Goal: Check status

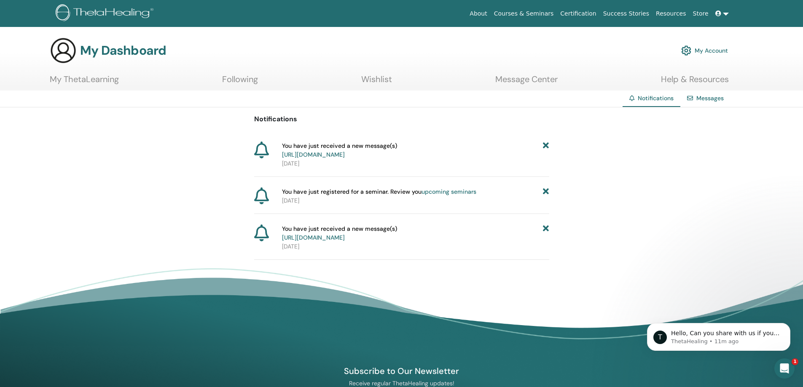
click at [345, 153] on link "[URL][DOMAIN_NAME]" at bounding box center [313, 155] width 63 height 8
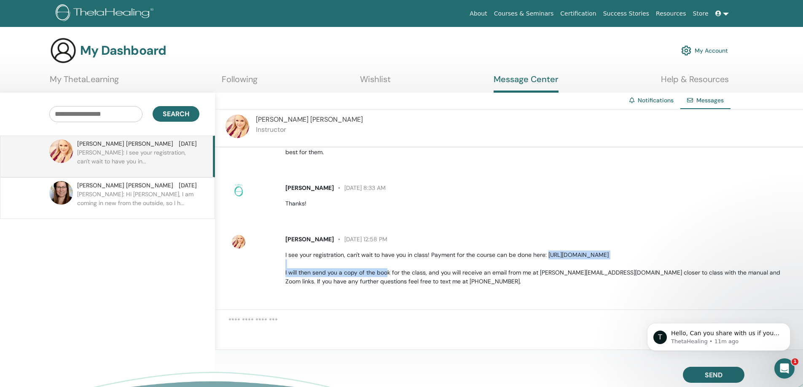
drag, startPoint x: 546, startPoint y: 255, endPoint x: 714, endPoint y: 255, distance: 167.7
click at [714, 255] on p "I see your registration, can't wait to have you in class! Payment for the cours…" at bounding box center [539, 268] width 508 height 35
copy p "https://odysseyinstitute.kartra.com/checkout/ThetaBasicDNA"
click at [732, 331] on p "Hello, Can you share with us if you are trying to pay for a Practitioner or an …" at bounding box center [725, 334] width 109 height 8
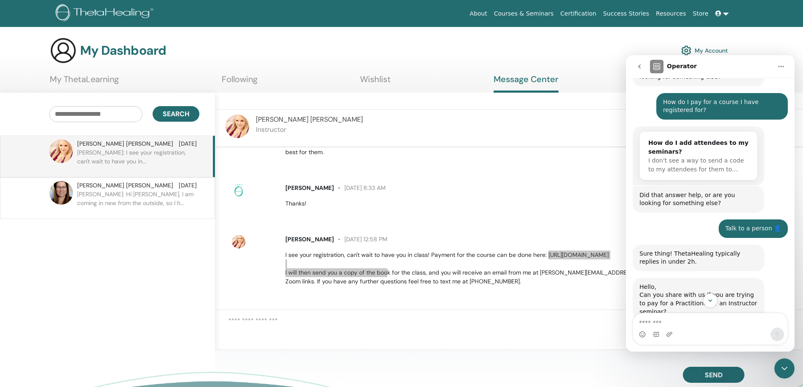
scroll to position [327, 0]
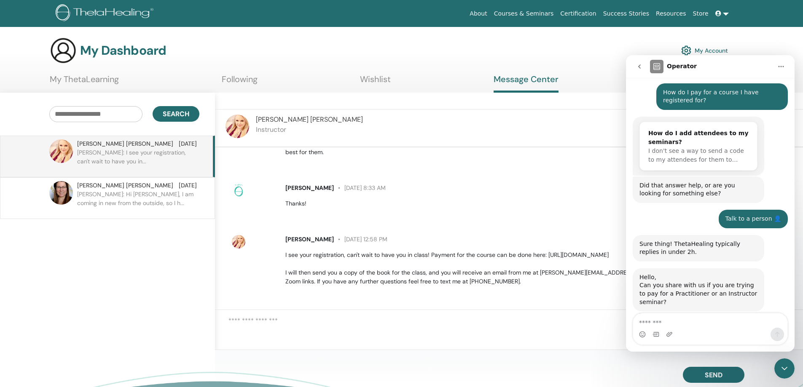
click at [590, 54] on div "My Dashboard My Account" at bounding box center [389, 50] width 678 height 27
click at [582, 292] on div "Tracy Weaver August 13 at 1:55 PM Hi Michelle, I am coming in new from the outs…" at bounding box center [509, 229] width 588 height 163
